Goal: Navigation & Orientation: Locate item on page

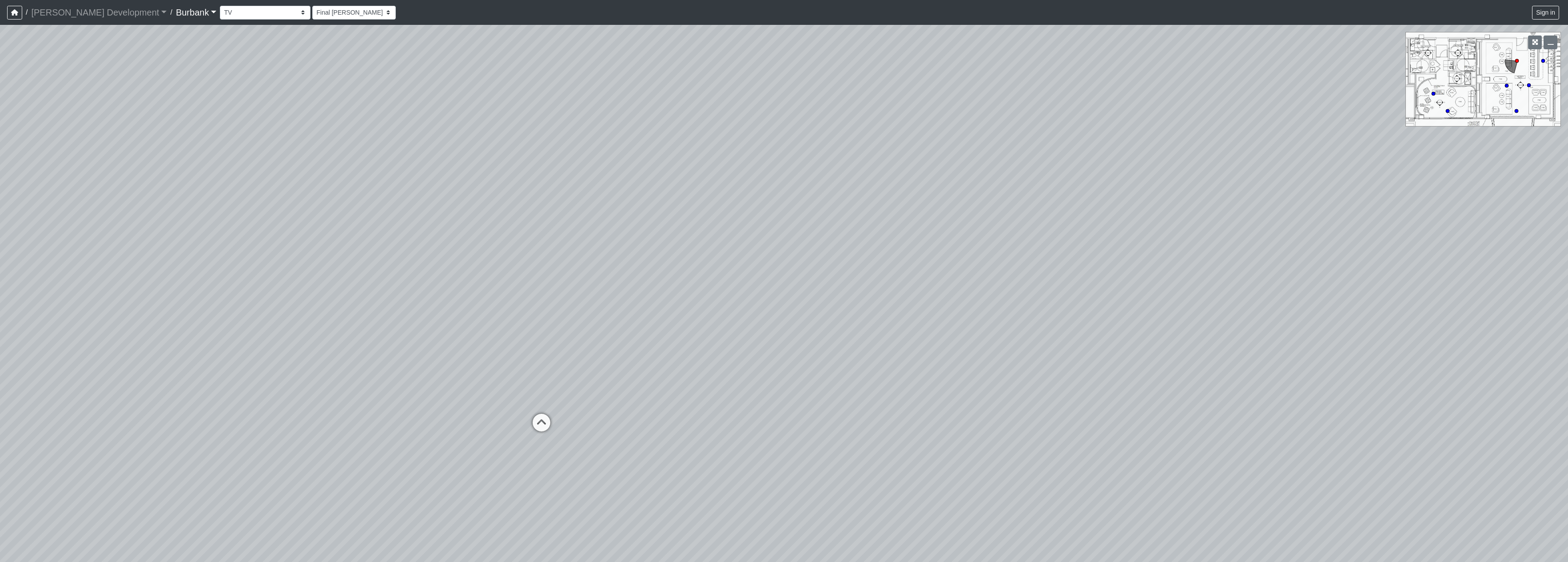
select select "qDsJxgj1MK6rxco6AUhagE"
drag, startPoint x: 952, startPoint y: 241, endPoint x: 376, endPoint y: 335, distance: 583.6
click at [380, 345] on div "Loading... Seating Loading... Table Loading... Counter" at bounding box center [784, 294] width 1568 height 537
drag, startPoint x: 659, startPoint y: 416, endPoint x: 1089, endPoint y: 413, distance: 430.0
click at [1089, 413] on div "Loading... Seating Loading... Table Loading... Counter" at bounding box center [784, 294] width 1568 height 537
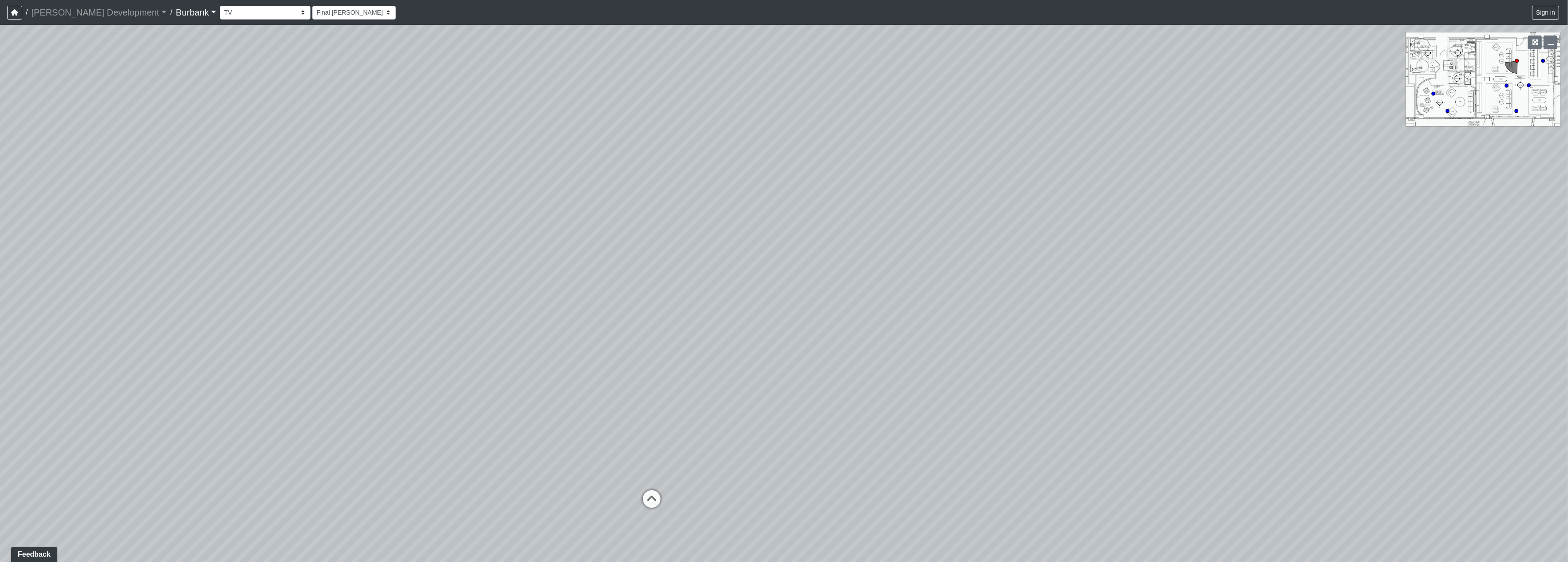
drag, startPoint x: 878, startPoint y: 385, endPoint x: 966, endPoint y: 381, distance: 88.1
click at [966, 381] on div "Loading... Seating Loading... Table Loading... Counter" at bounding box center [784, 294] width 1568 height 537
drag, startPoint x: 557, startPoint y: 372, endPoint x: 620, endPoint y: 390, distance: 65.5
click at [965, 371] on div "Loading... Seating Loading... Table Loading... Counter" at bounding box center [784, 294] width 1568 height 537
drag, startPoint x: 609, startPoint y: 390, endPoint x: 885, endPoint y: 366, distance: 277.0
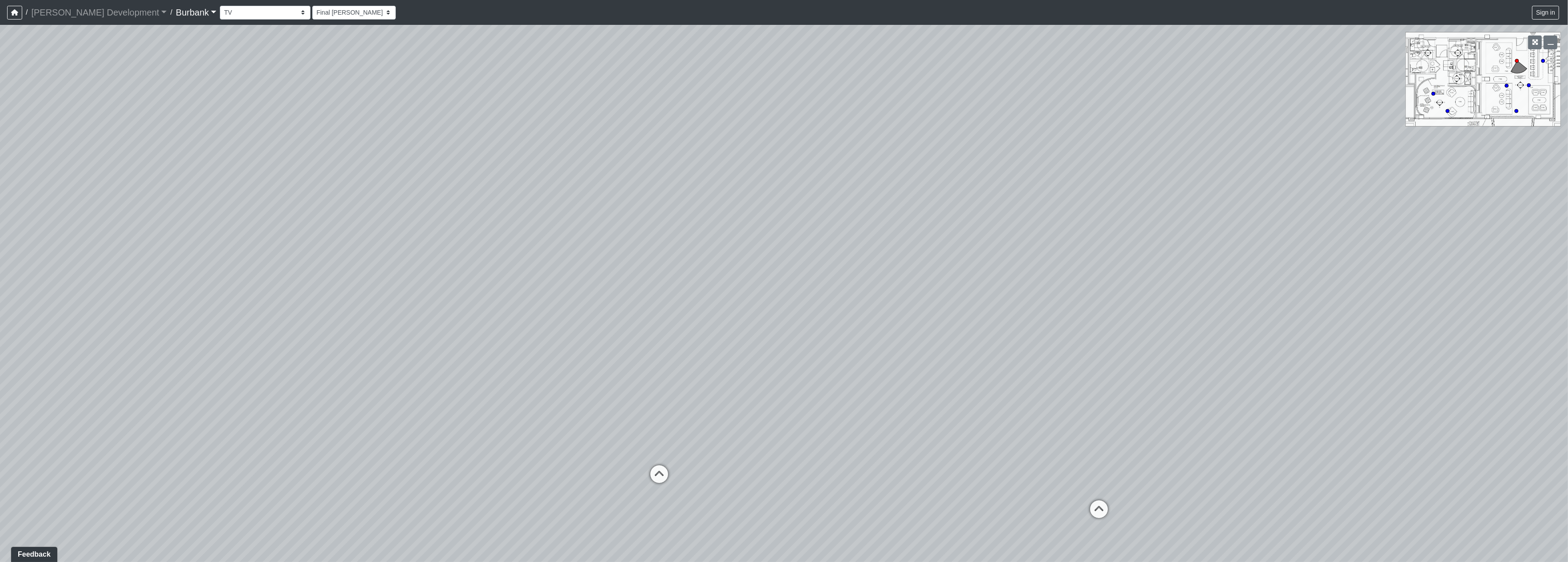
click at [885, 366] on div "Loading... Seating Loading... Table Loading... Counter" at bounding box center [784, 294] width 1568 height 537
drag, startPoint x: 831, startPoint y: 371, endPoint x: 828, endPoint y: 558, distance: 187.0
click at [830, 562] on div "Loading... Seating Loading... Table Loading... Counter" at bounding box center [784, 294] width 1568 height 537
drag, startPoint x: 1286, startPoint y: 505, endPoint x: 731, endPoint y: 352, distance: 575.7
click at [731, 352] on div "Loading... Seating Loading... Table Loading... Counter" at bounding box center [784, 294] width 1568 height 537
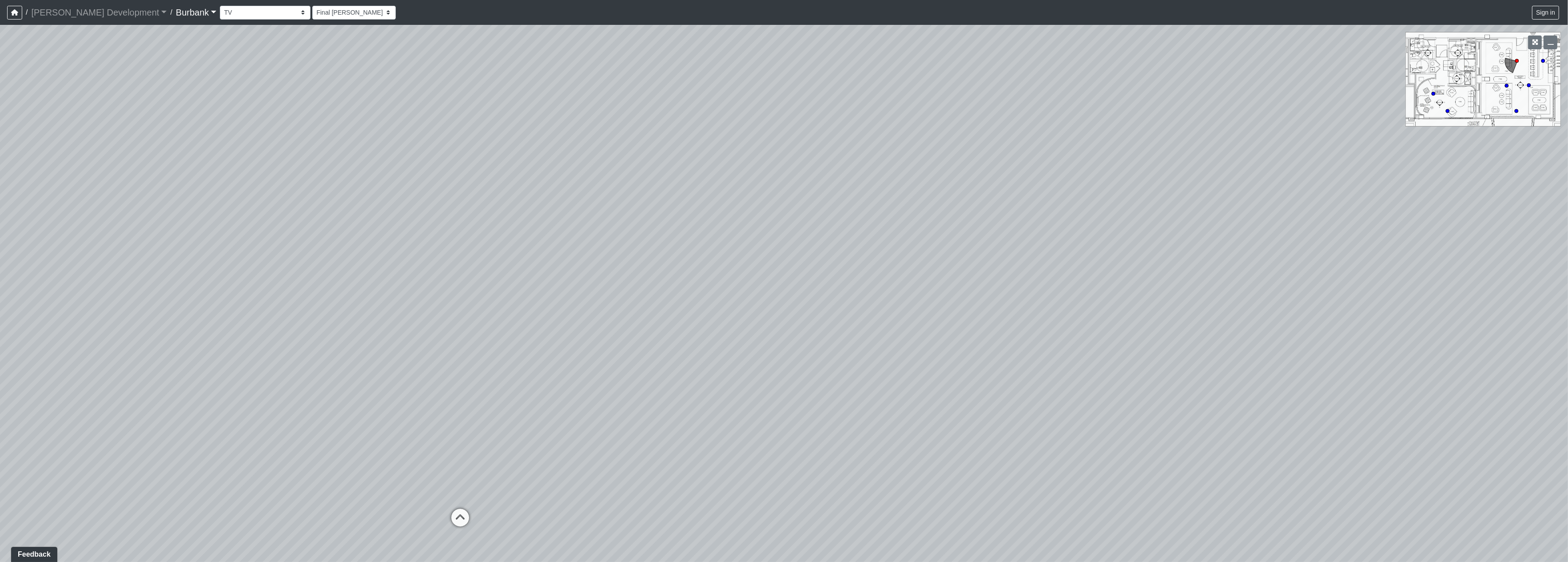
drag, startPoint x: 1032, startPoint y: 390, endPoint x: 569, endPoint y: 321, distance: 468.1
click at [569, 321] on div "Loading... Seating Loading... Table Loading... Counter" at bounding box center [784, 294] width 1568 height 537
drag, startPoint x: 366, startPoint y: 217, endPoint x: 285, endPoint y: 200, distance: 82.8
click at [285, 201] on div "Loading... Seating Loading... Table Loading... Counter" at bounding box center [784, 294] width 1568 height 537
drag, startPoint x: 575, startPoint y: 258, endPoint x: 1164, endPoint y: 320, distance: 592.3
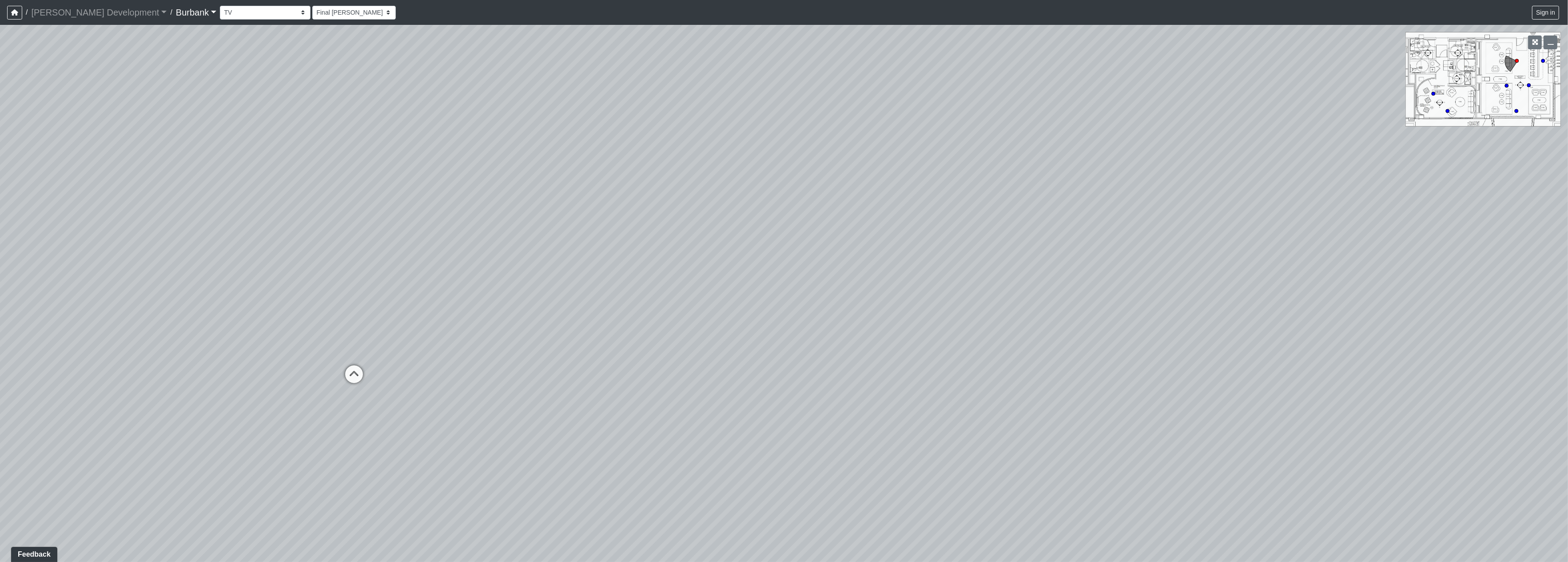
click at [1150, 305] on div "Loading... Seating Loading... Table Loading... Counter" at bounding box center [784, 294] width 1568 height 537
drag, startPoint x: 630, startPoint y: 354, endPoint x: 917, endPoint y: 522, distance: 332.6
click at [986, 541] on div "Loading... Seating Loading... Table Loading... Counter" at bounding box center [784, 294] width 1568 height 537
drag, startPoint x: 651, startPoint y: 422, endPoint x: 239, endPoint y: 289, distance: 432.9
click at [257, 292] on div "Loading... Seating Loading... Table Loading... Counter" at bounding box center [784, 294] width 1568 height 537
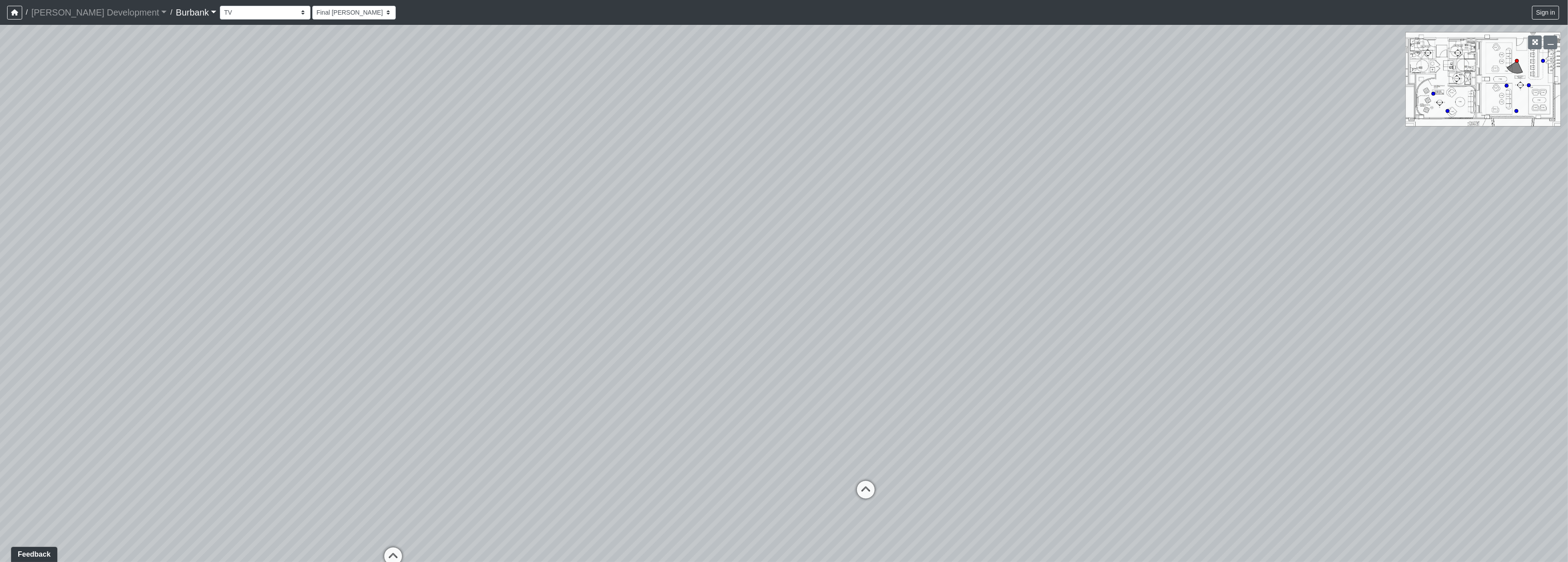
drag, startPoint x: 481, startPoint y: 303, endPoint x: 1216, endPoint y: 495, distance: 759.7
click at [1266, 495] on div "Loading... Seating Loading... Table Loading... Counter" at bounding box center [784, 294] width 1568 height 537
drag, startPoint x: 563, startPoint y: 410, endPoint x: 670, endPoint y: 256, distance: 187.5
click at [639, 256] on div "Loading... Seating Loading... Table Loading... Counter" at bounding box center [784, 294] width 1568 height 537
drag, startPoint x: 411, startPoint y: 355, endPoint x: 743, endPoint y: 535, distance: 377.7
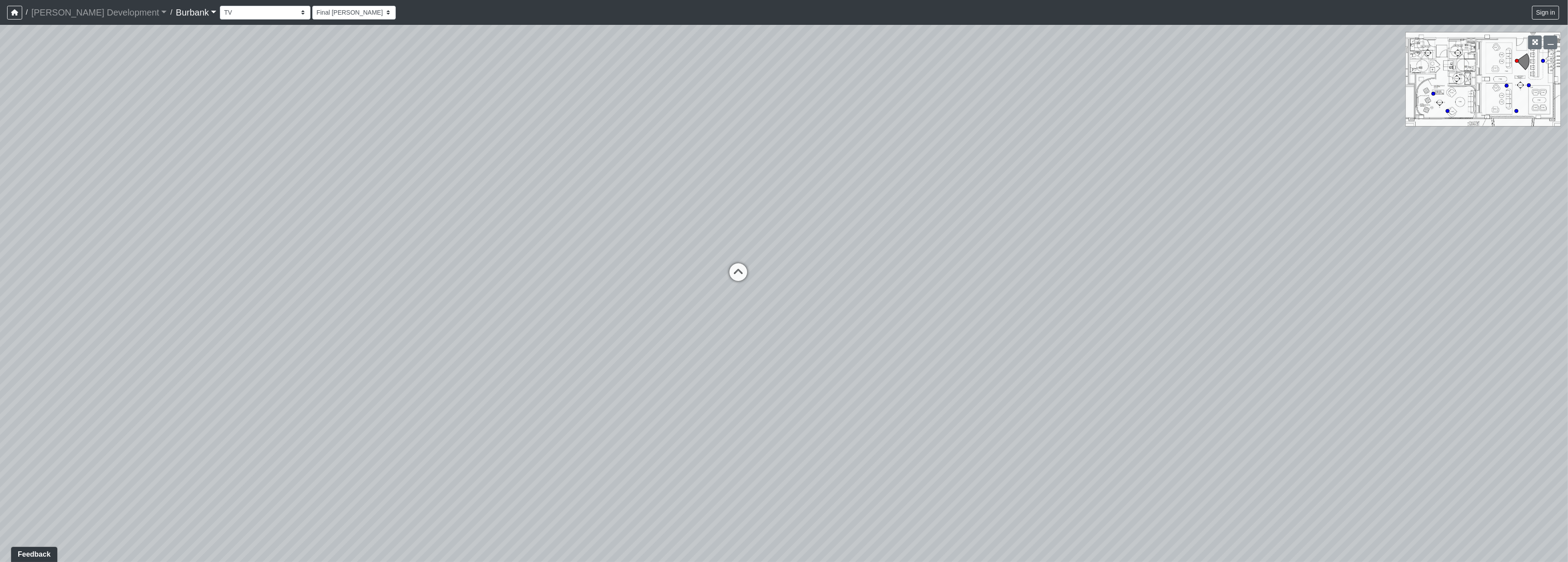
click at [743, 533] on div "Loading... Seating Loading... Table Loading... Counter" at bounding box center [784, 294] width 1568 height 537
